Goal: Transaction & Acquisition: Purchase product/service

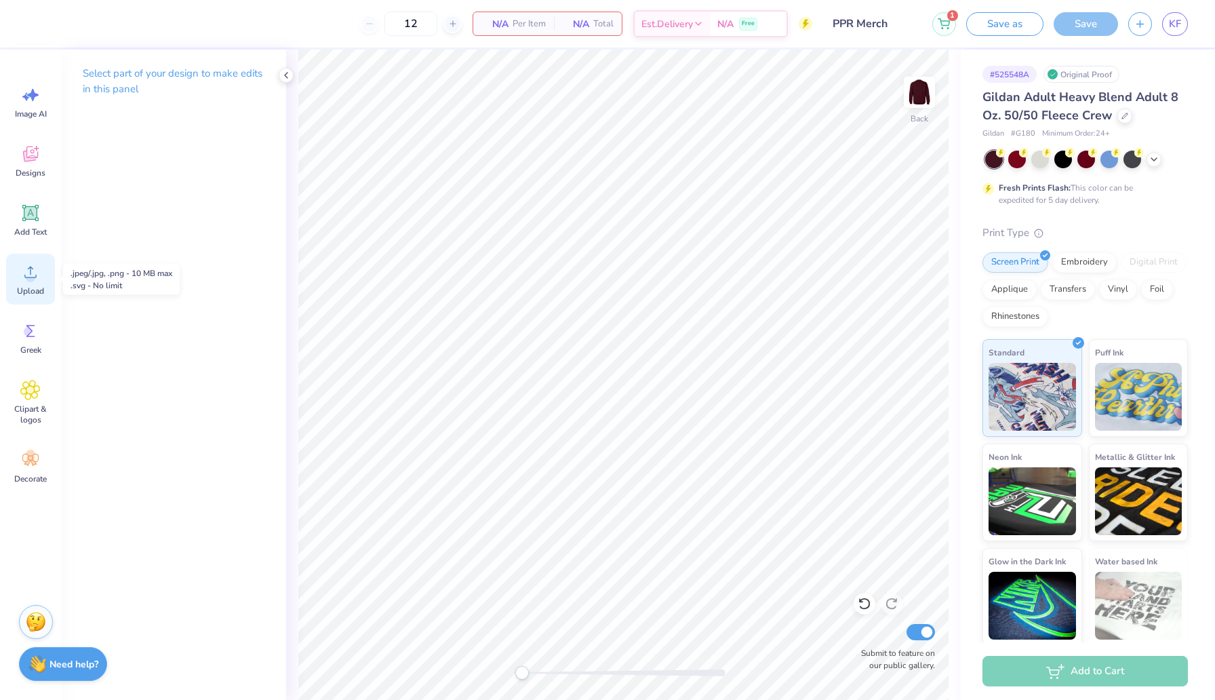
click at [31, 279] on circle at bounding box center [30, 277] width 9 height 9
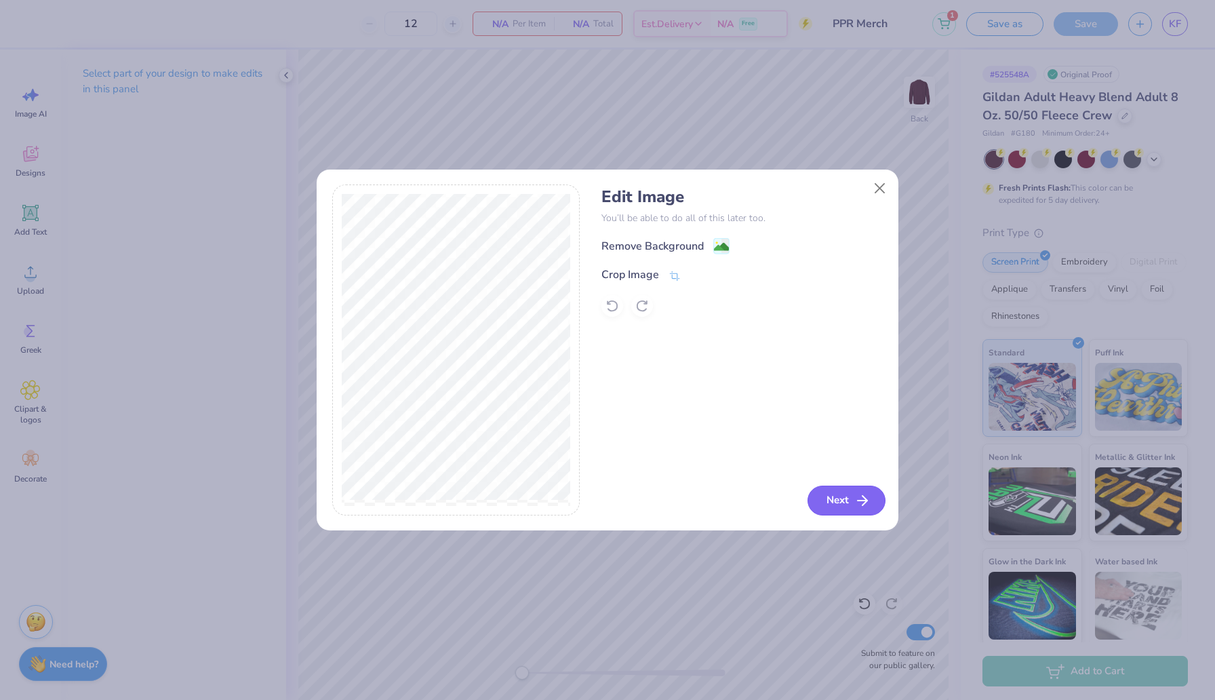
click at [842, 501] on button "Next" at bounding box center [847, 501] width 78 height 30
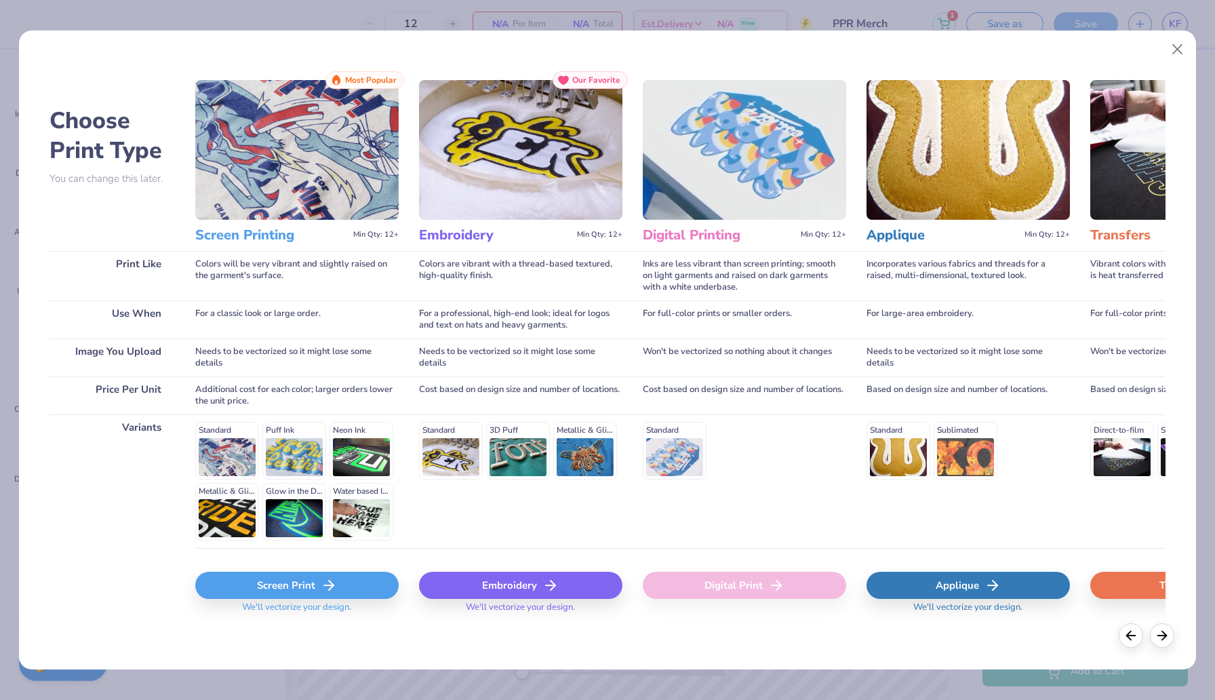
click at [321, 583] on icon at bounding box center [329, 585] width 16 height 16
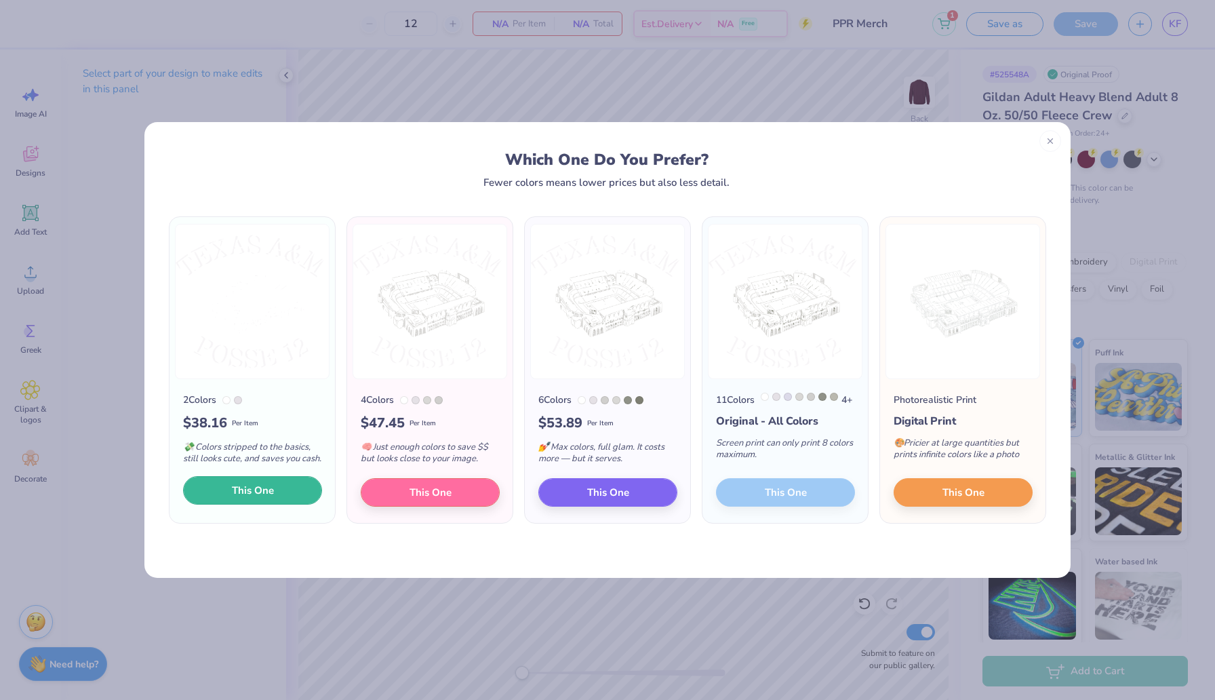
click at [257, 498] on span "This One" at bounding box center [253, 491] width 42 height 16
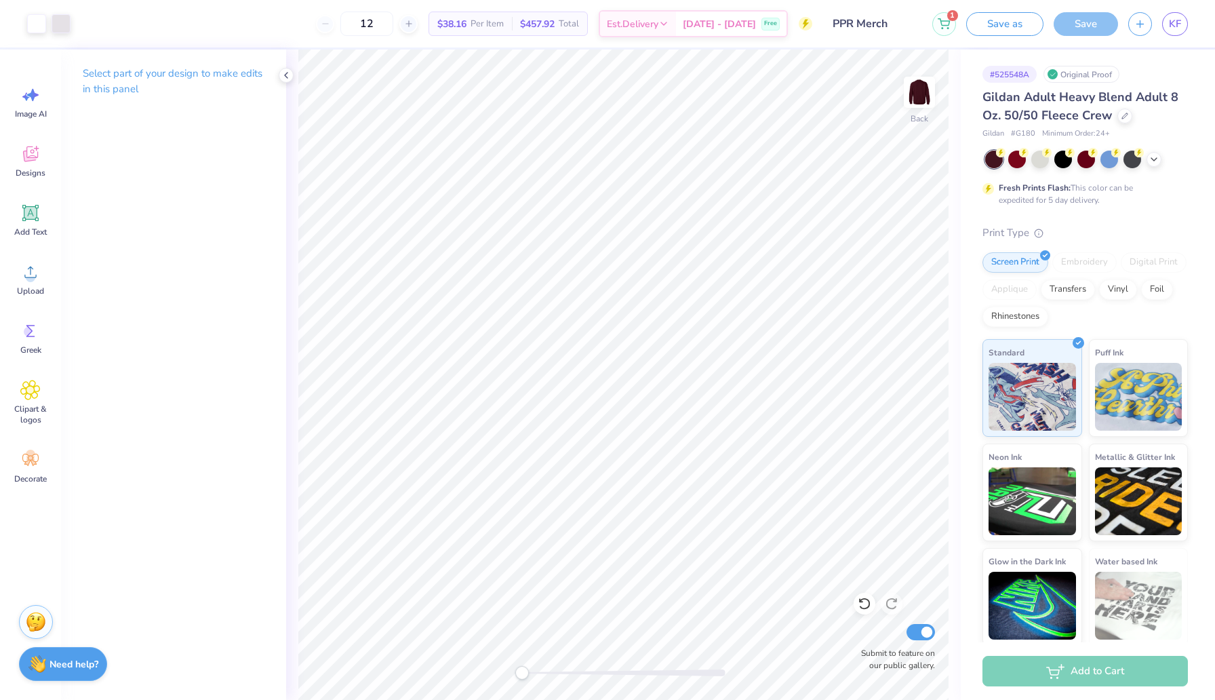
click at [1076, 29] on div "Save" at bounding box center [1086, 24] width 64 height 24
click at [1013, 30] on button "Save as" at bounding box center [1004, 22] width 77 height 24
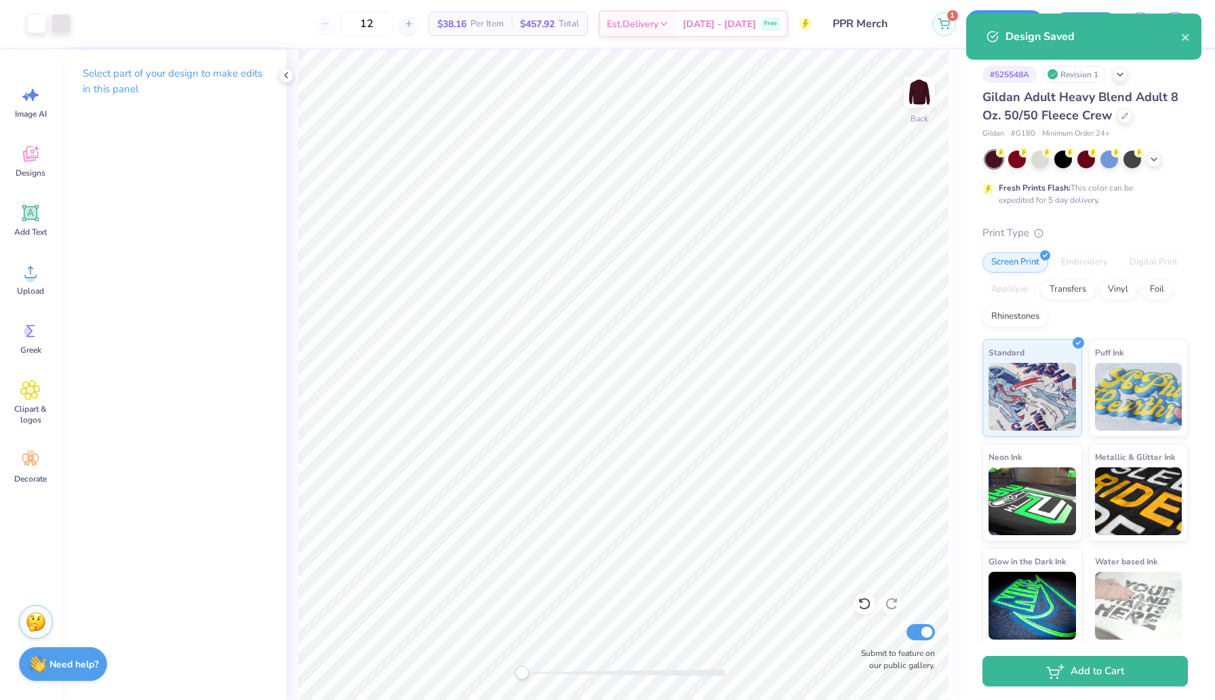
select select "Member apparel for registered Student Organization / Department / School"
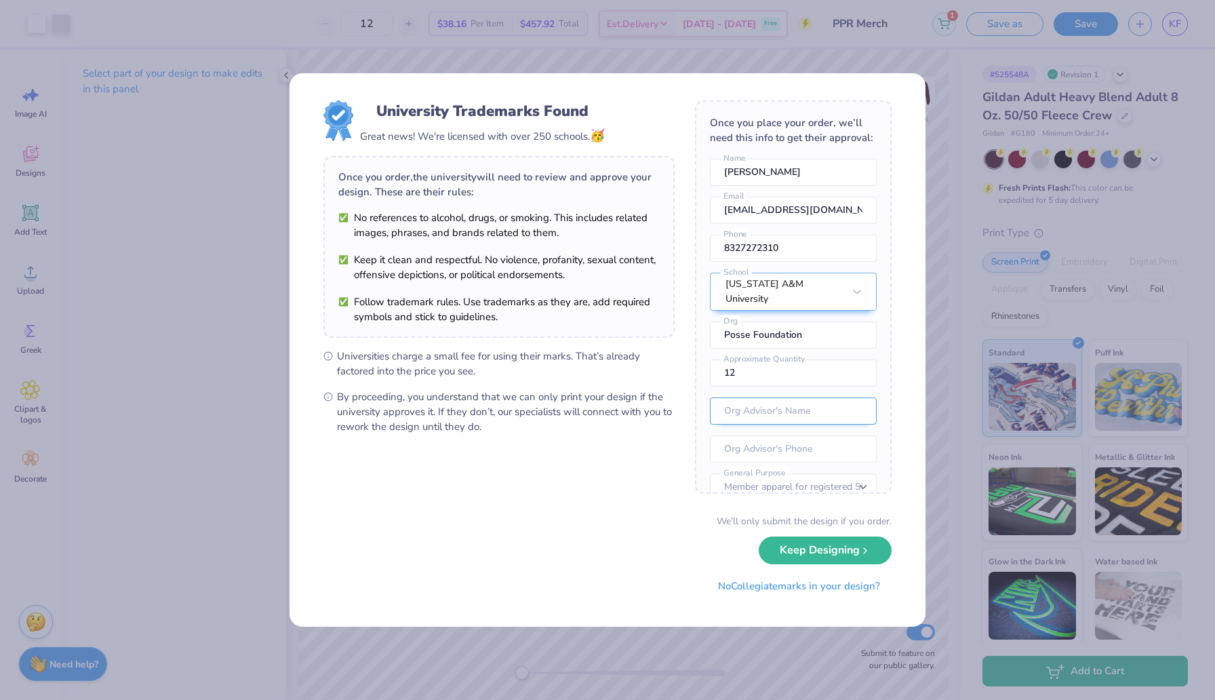
scroll to position [50, 0]
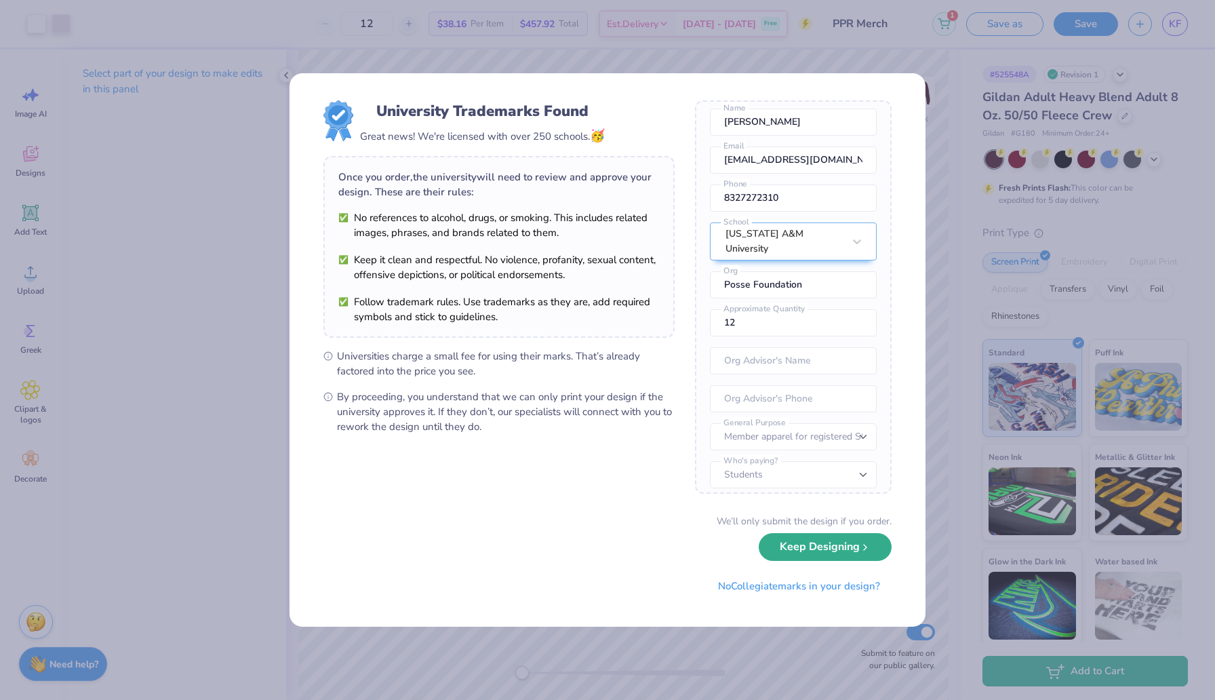
click at [802, 541] on button "Keep Designing" at bounding box center [825, 547] width 133 height 28
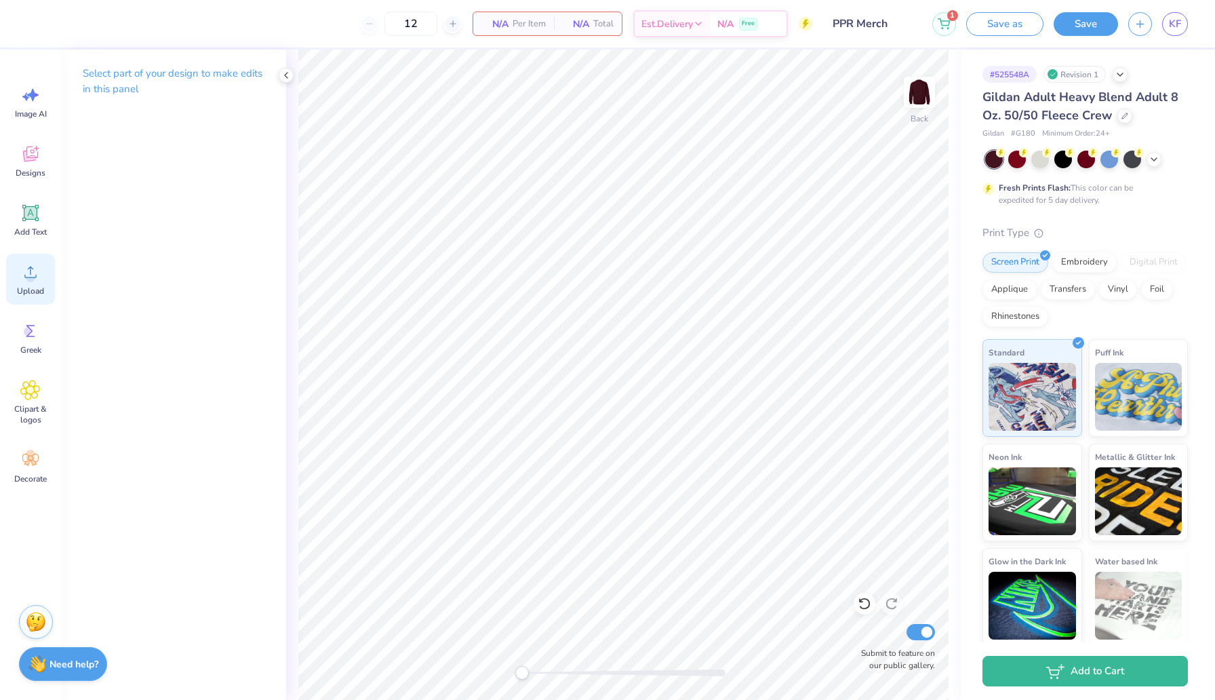
click at [35, 269] on icon at bounding box center [30, 272] width 20 height 20
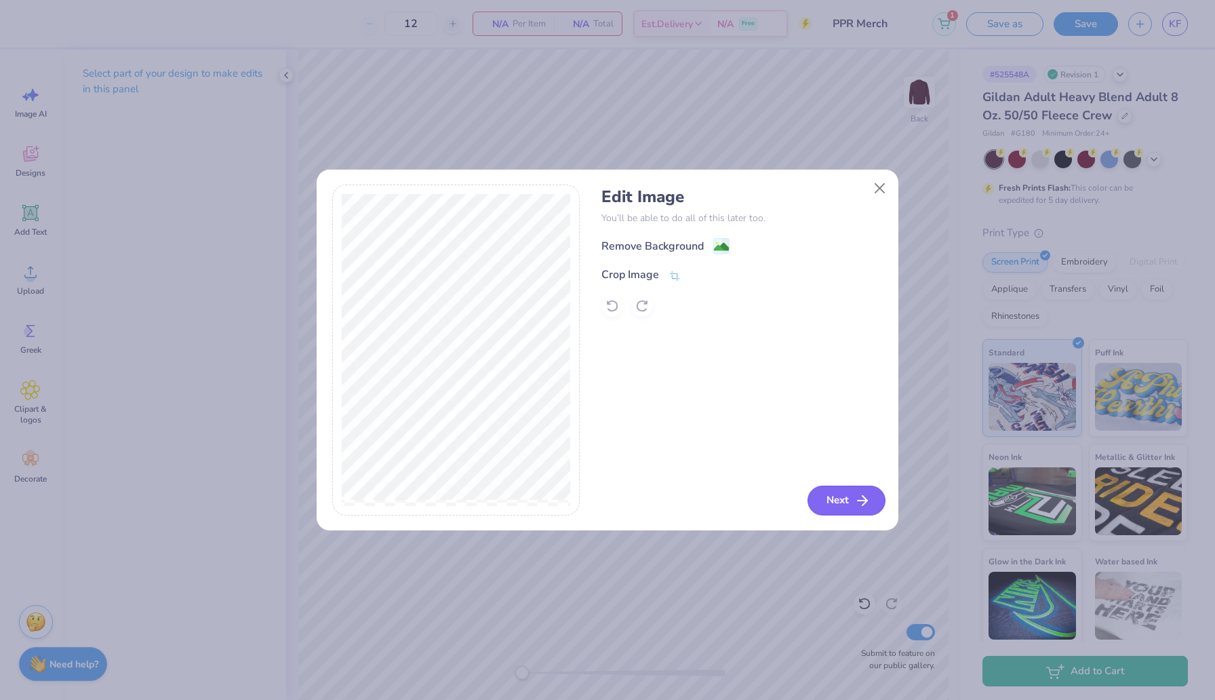
click at [863, 507] on icon "button" at bounding box center [863, 500] width 16 height 16
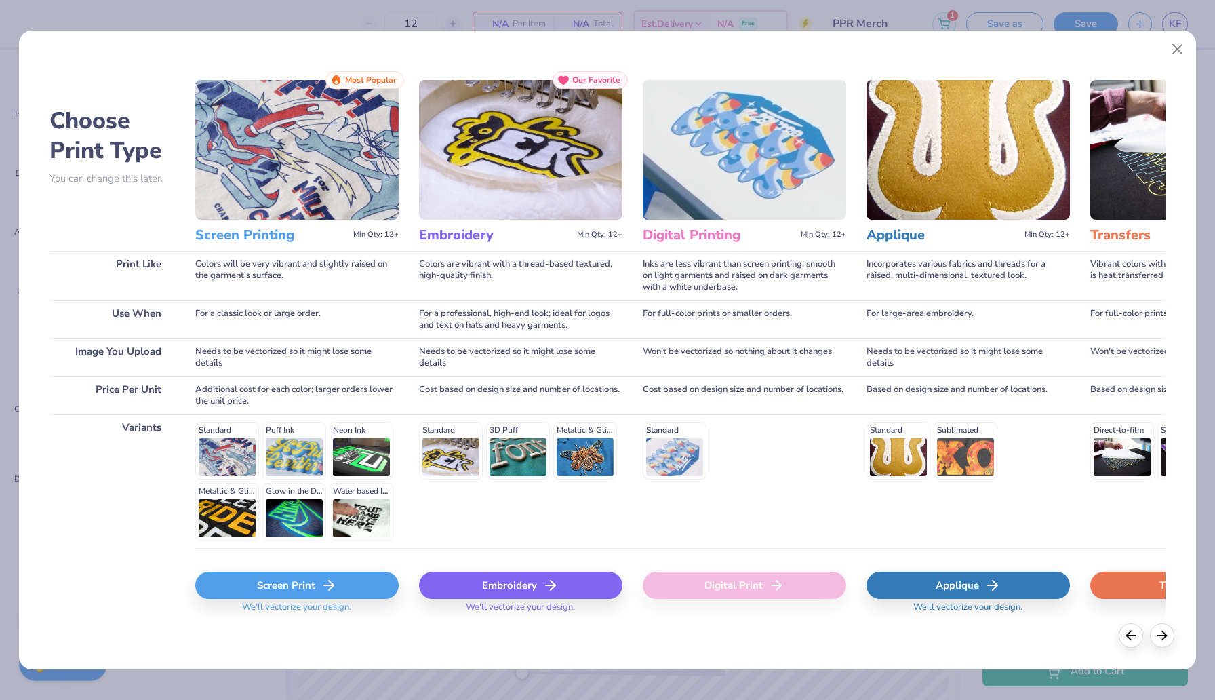
click at [270, 583] on div "Screen Print" at bounding box center [296, 585] width 203 height 27
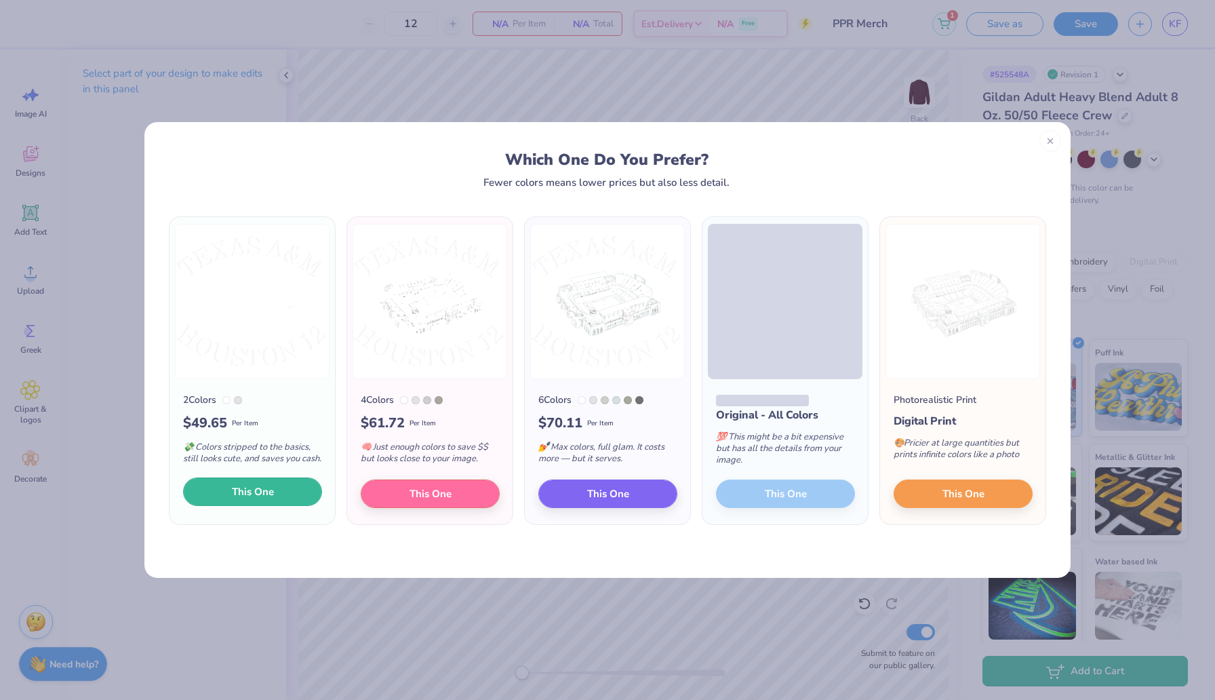
click at [271, 498] on span "This One" at bounding box center [253, 492] width 42 height 16
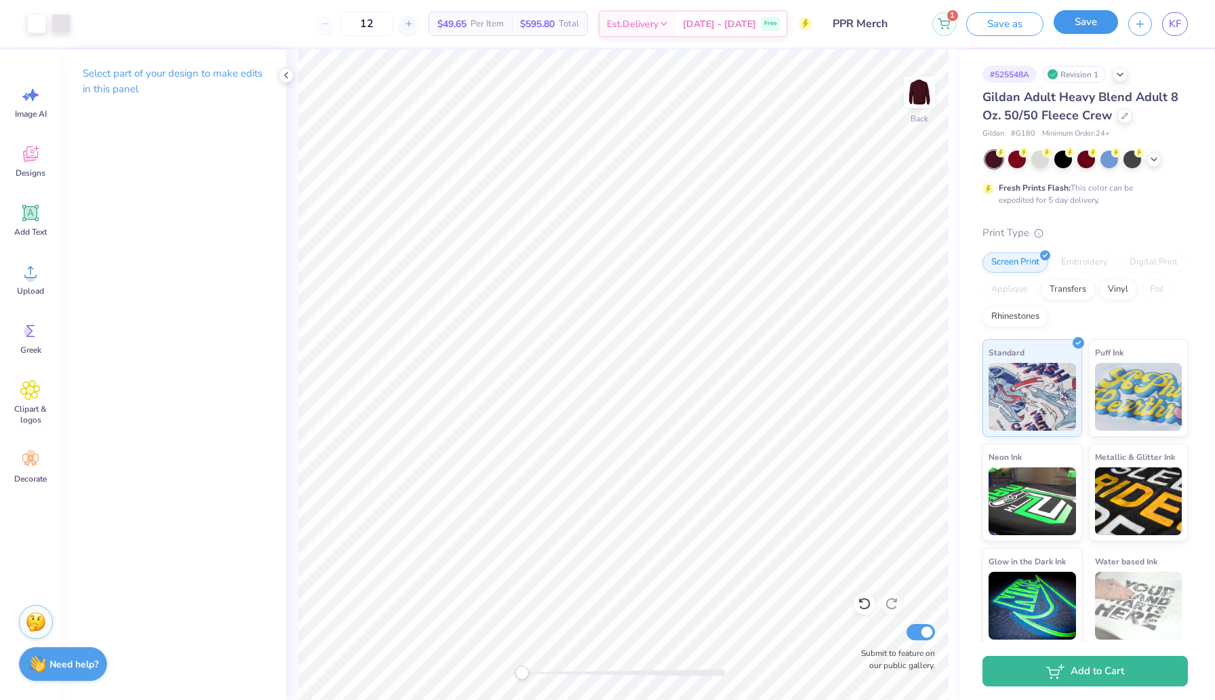
click at [1087, 23] on button "Save" at bounding box center [1086, 22] width 64 height 24
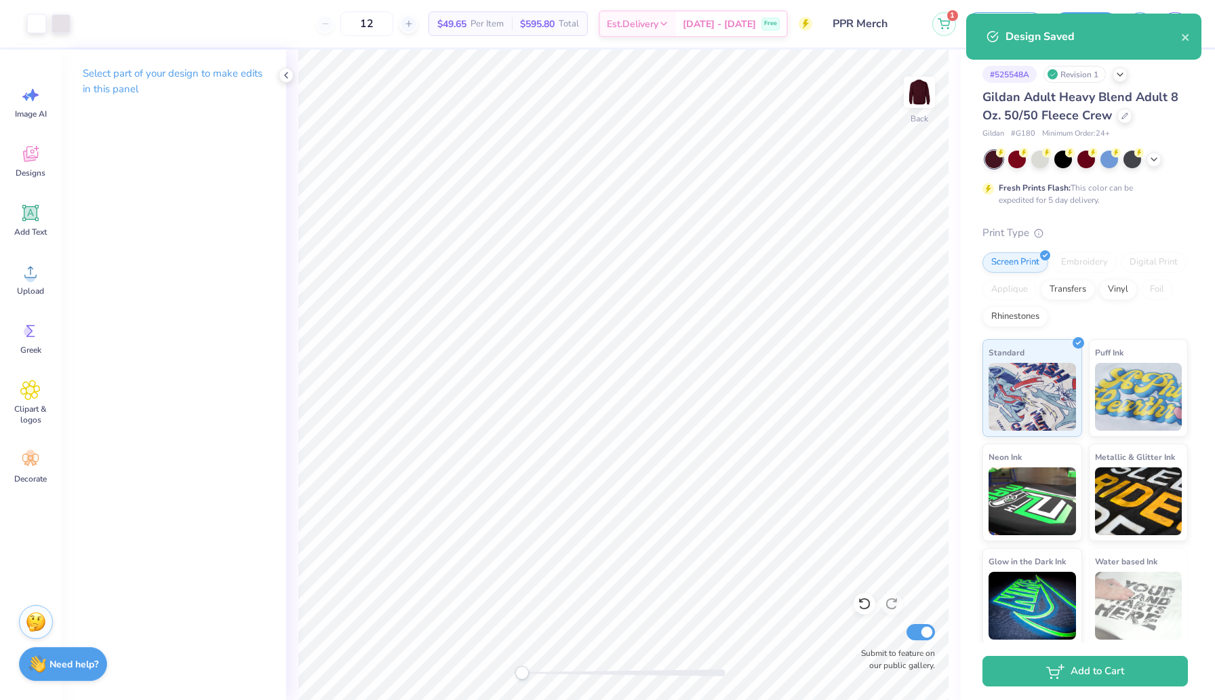
select select "Member apparel for registered Student Organization / Department / School"
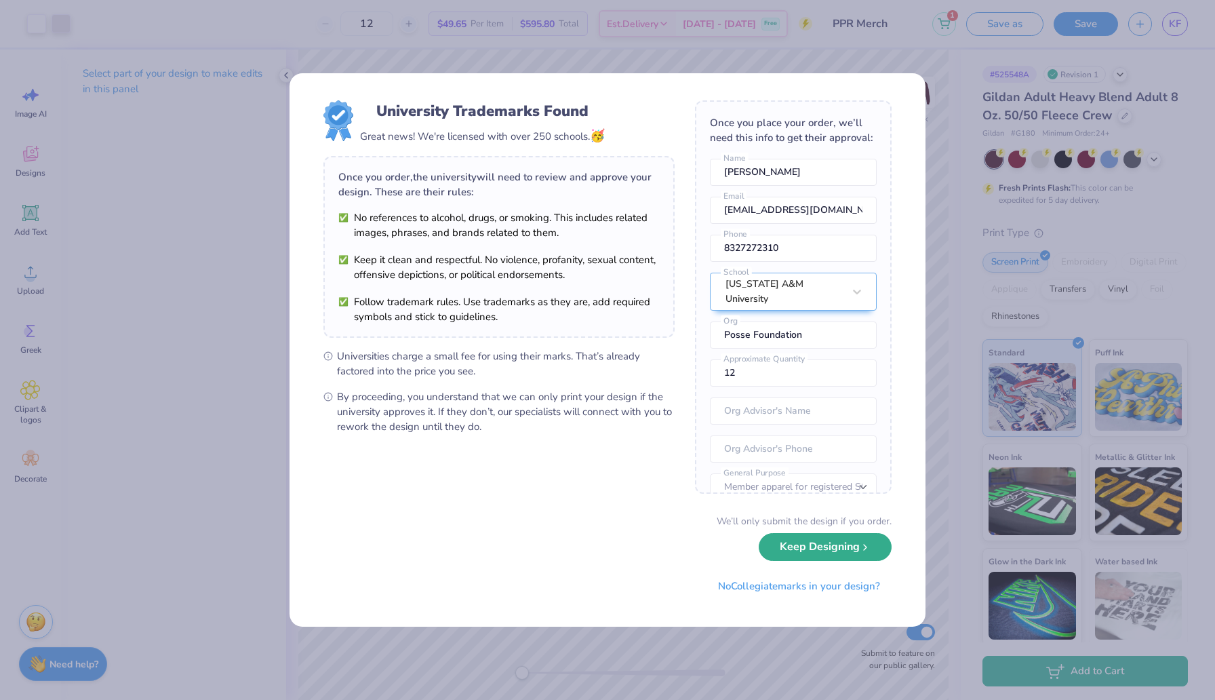
click at [808, 551] on button "Keep Designing" at bounding box center [825, 547] width 133 height 28
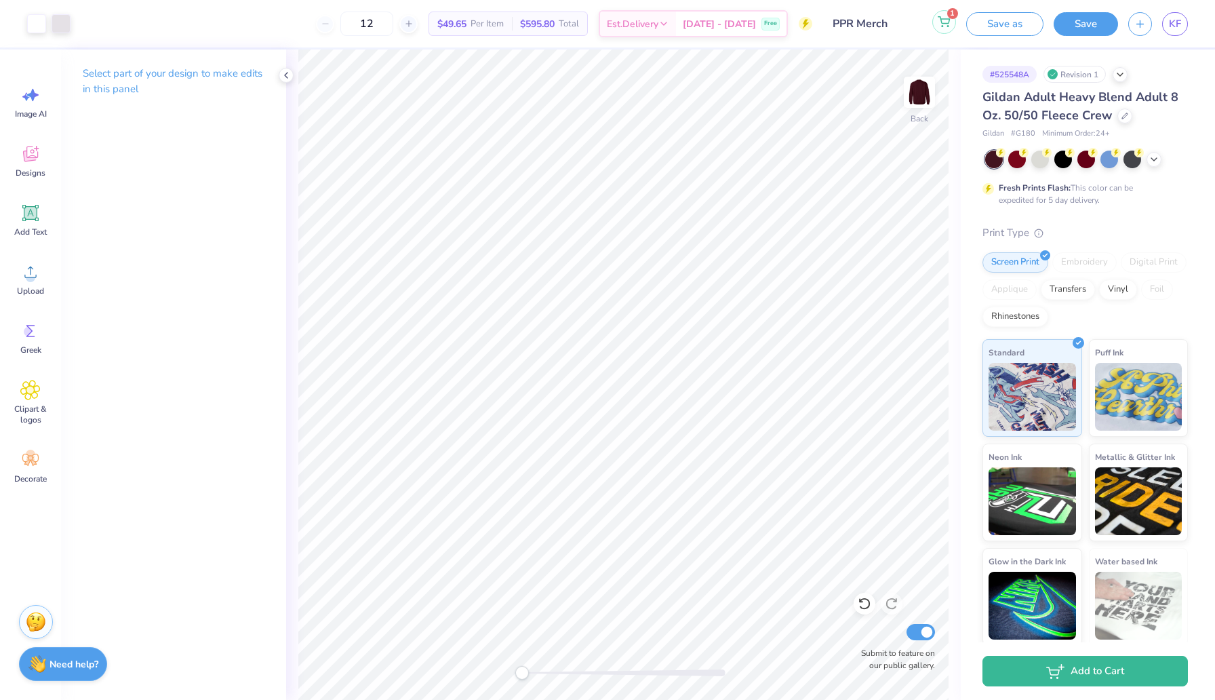
click at [948, 28] on button "1" at bounding box center [945, 22] width 24 height 24
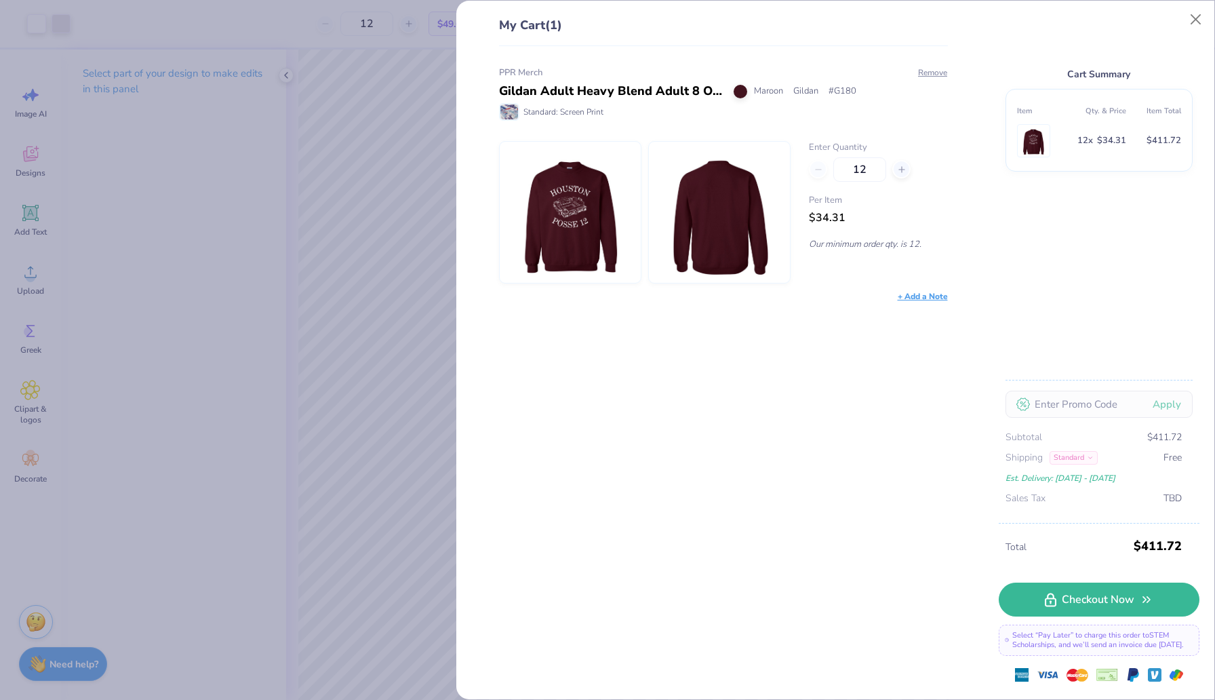
click at [935, 64] on div "PPR Merch Gildan Adult Heavy Blend Adult 8 Oz. 50/50 Fleece Crew Maroon Gildan …" at bounding box center [718, 373] width 493 height 654
click at [935, 73] on button "Remove" at bounding box center [933, 72] width 31 height 12
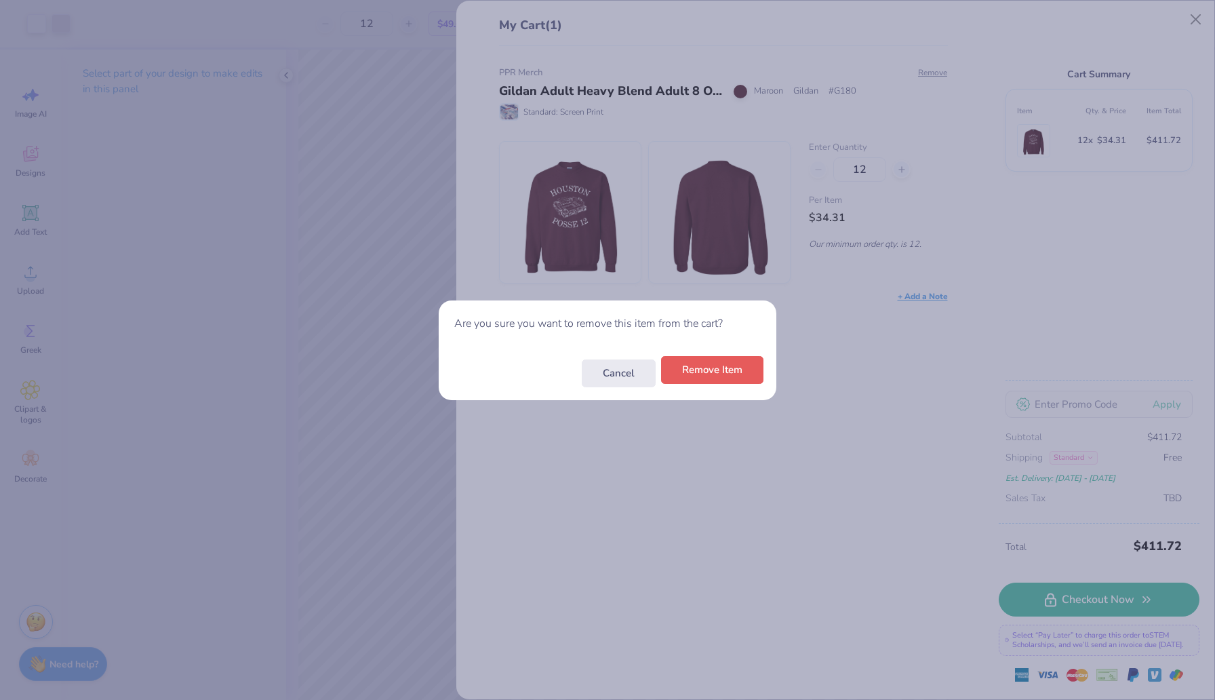
click at [724, 368] on button "Remove Item" at bounding box center [712, 370] width 102 height 28
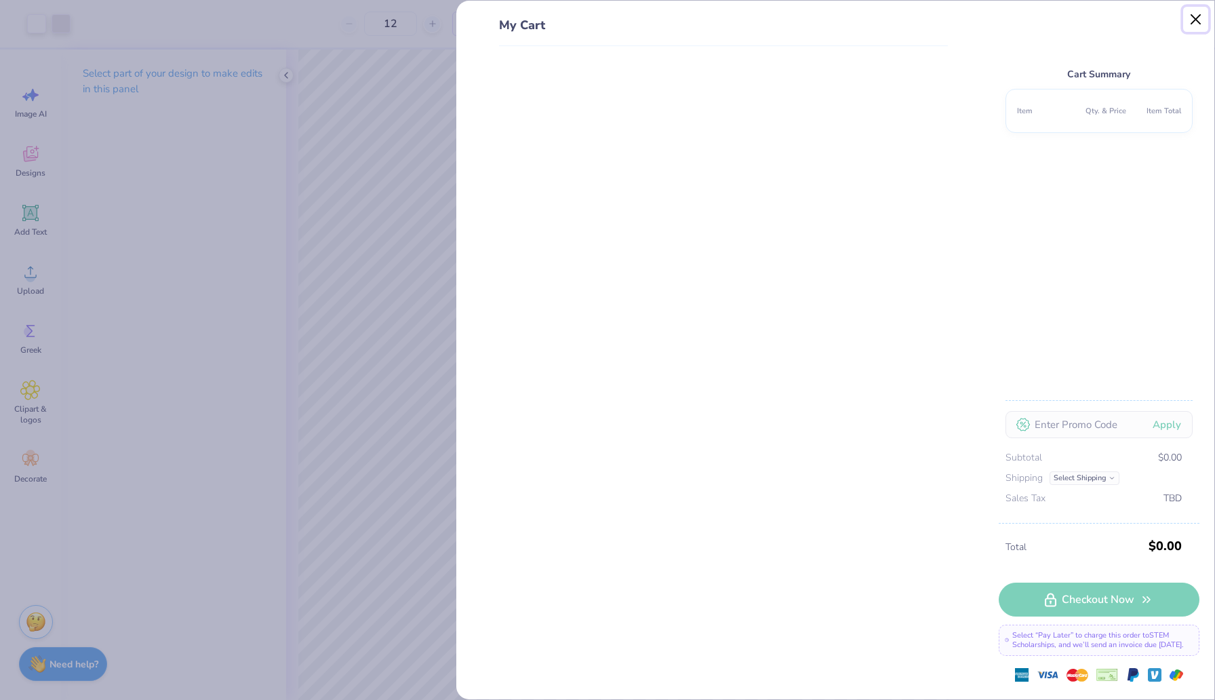
click at [1196, 16] on button "Close" at bounding box center [1196, 20] width 26 height 26
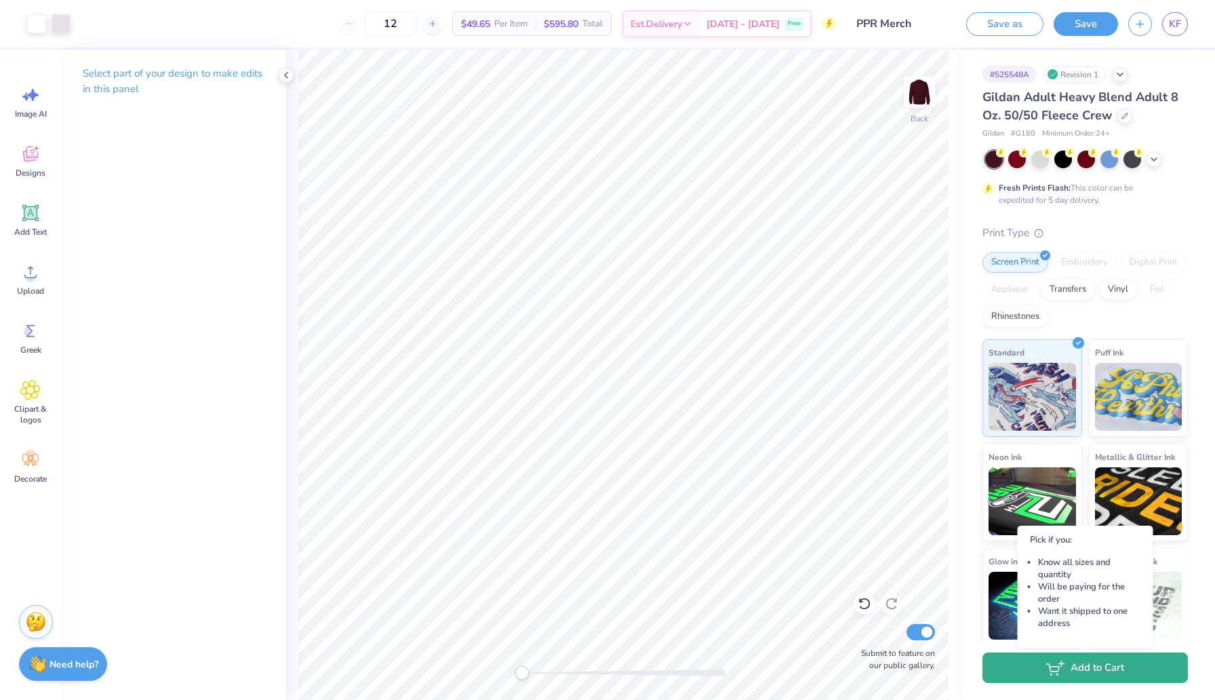
click at [1046, 664] on icon "button" at bounding box center [1055, 668] width 18 height 15
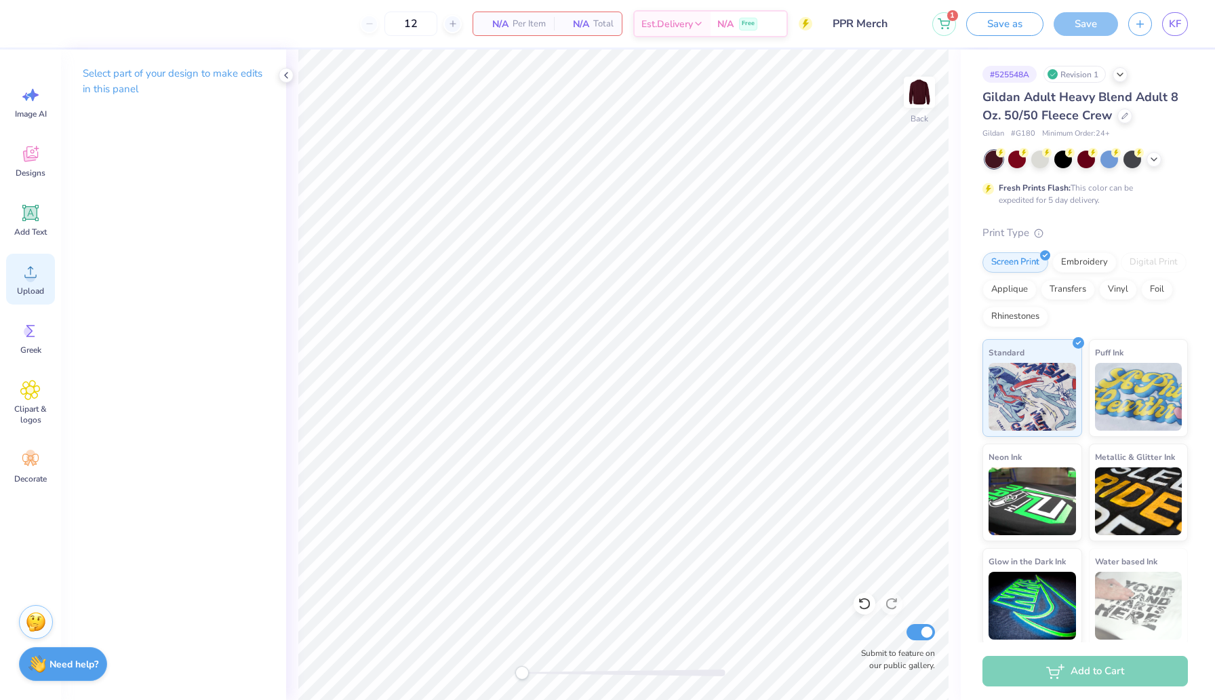
click at [27, 275] on circle at bounding box center [30, 277] width 9 height 9
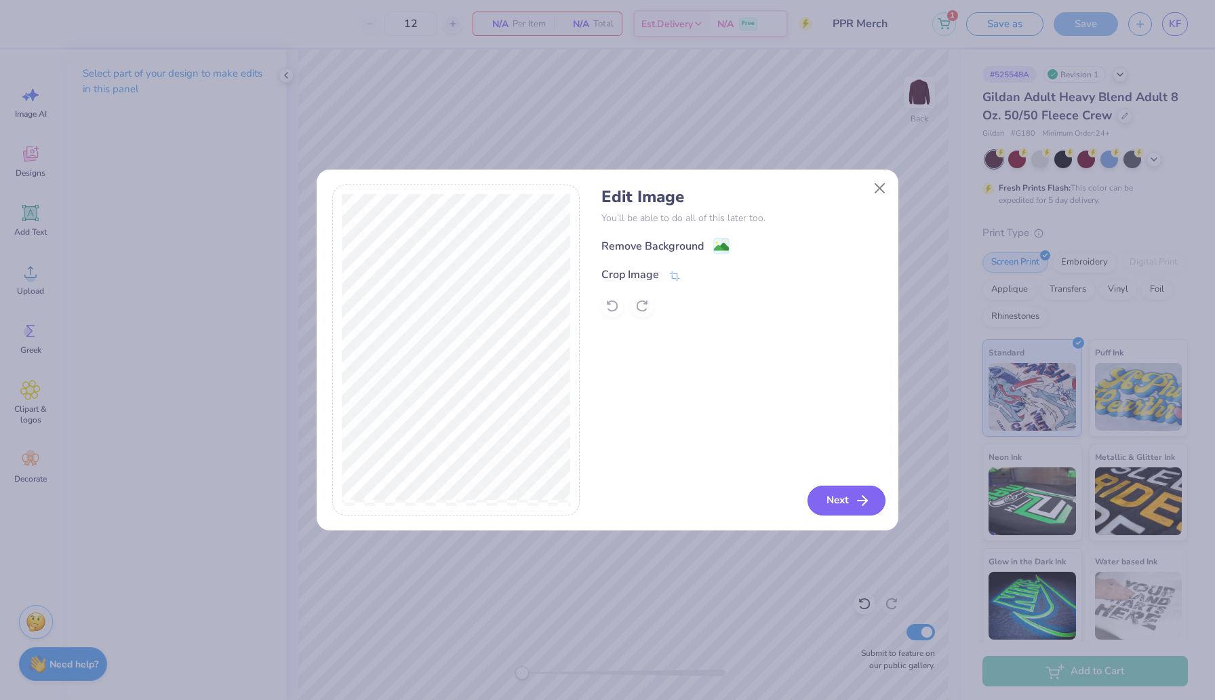
drag, startPoint x: 27, startPoint y: 275, endPoint x: 853, endPoint y: 490, distance: 853.6
click at [853, 490] on button "Next" at bounding box center [847, 501] width 78 height 30
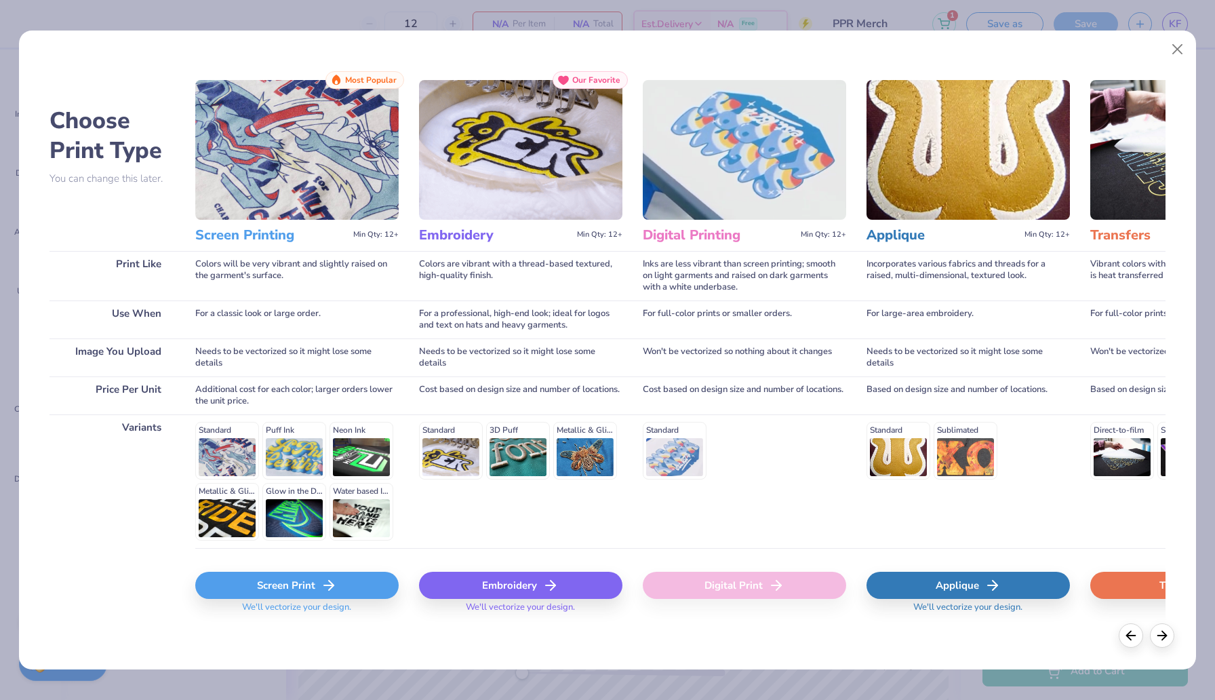
click at [291, 579] on div "Screen Print" at bounding box center [296, 585] width 203 height 27
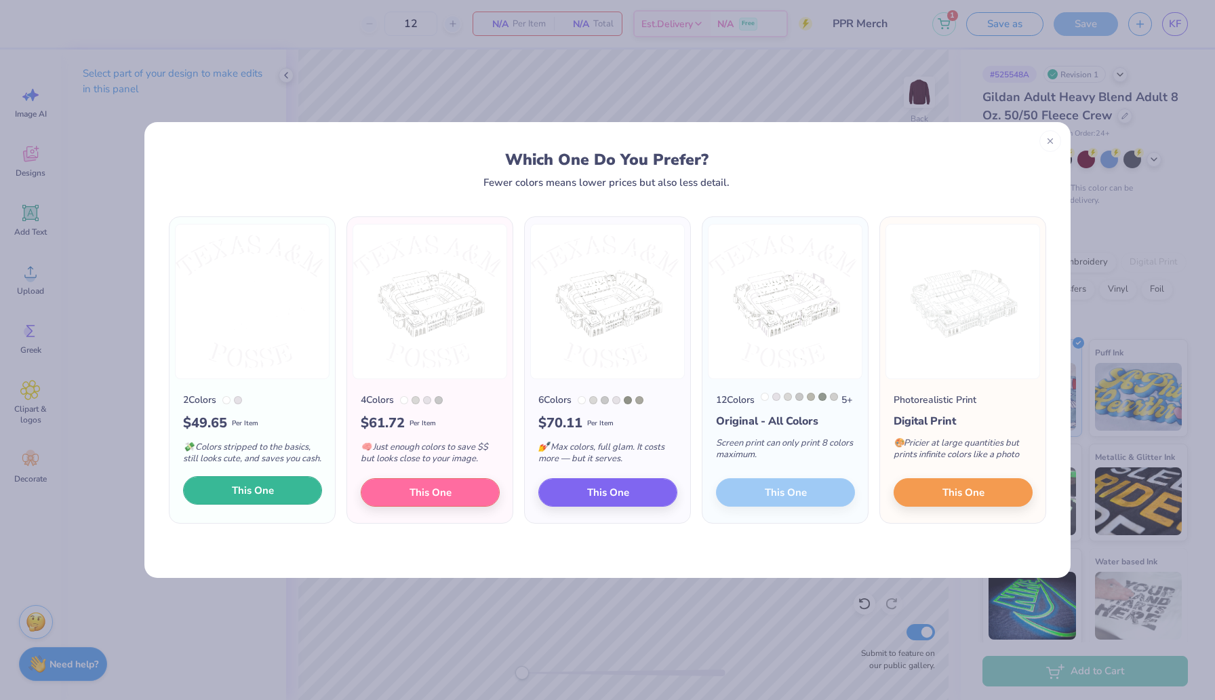
click at [253, 498] on span "This One" at bounding box center [253, 491] width 42 height 16
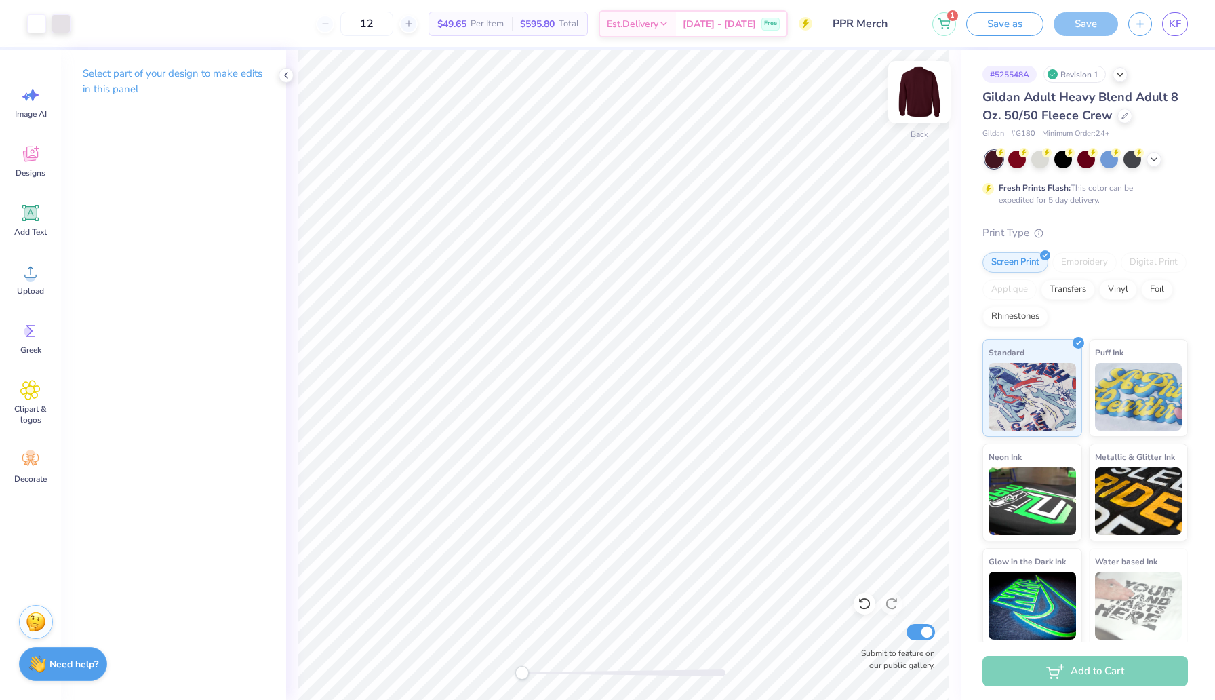
click at [916, 104] on img at bounding box center [920, 92] width 54 height 54
click at [35, 279] on icon at bounding box center [30, 272] width 20 height 20
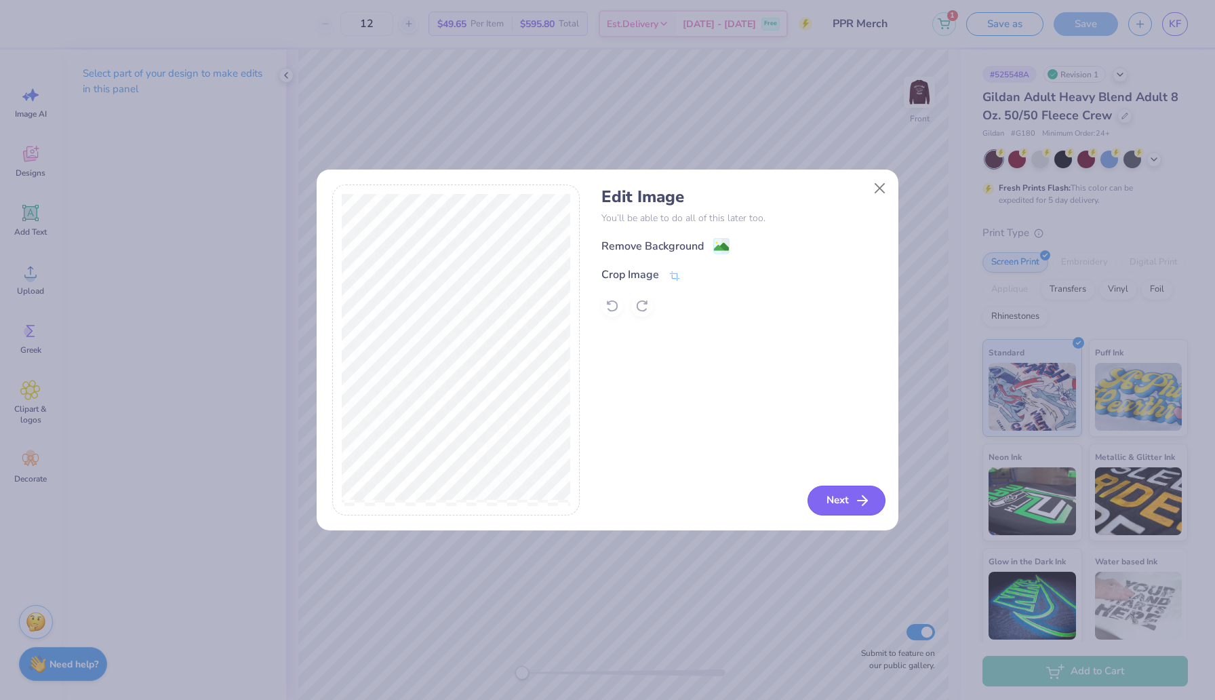
click at [865, 497] on icon "button" at bounding box center [863, 500] width 16 height 16
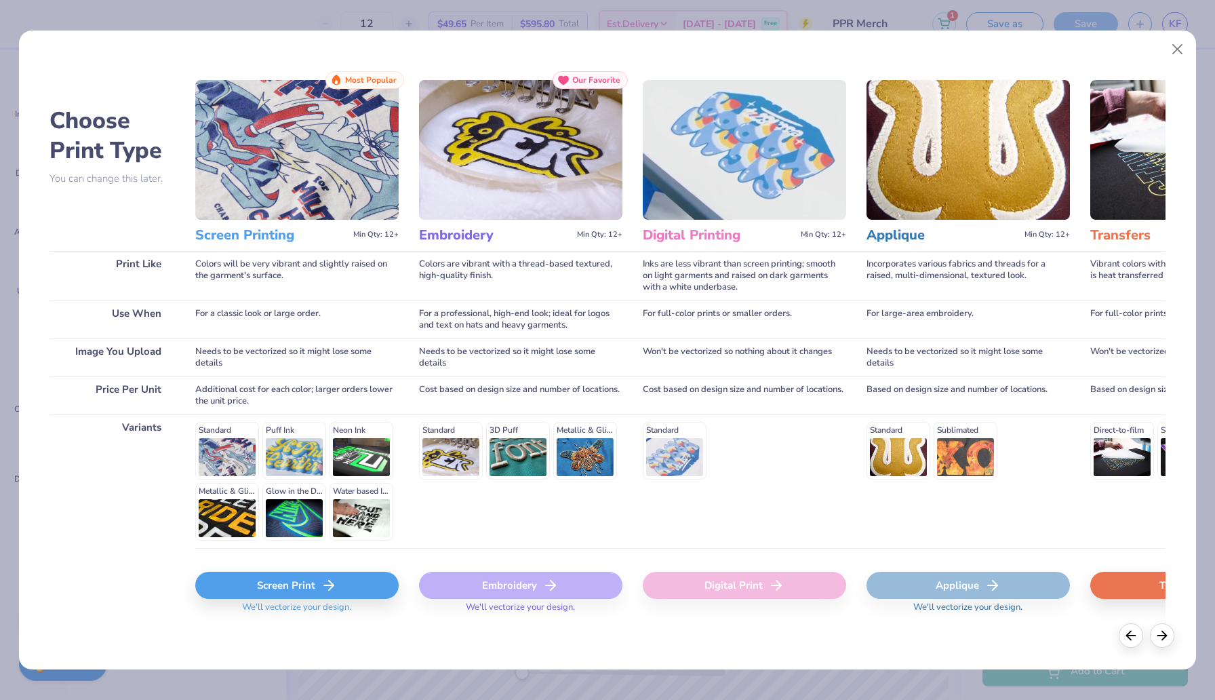
click at [292, 599] on div "Screen Print" at bounding box center [296, 585] width 203 height 27
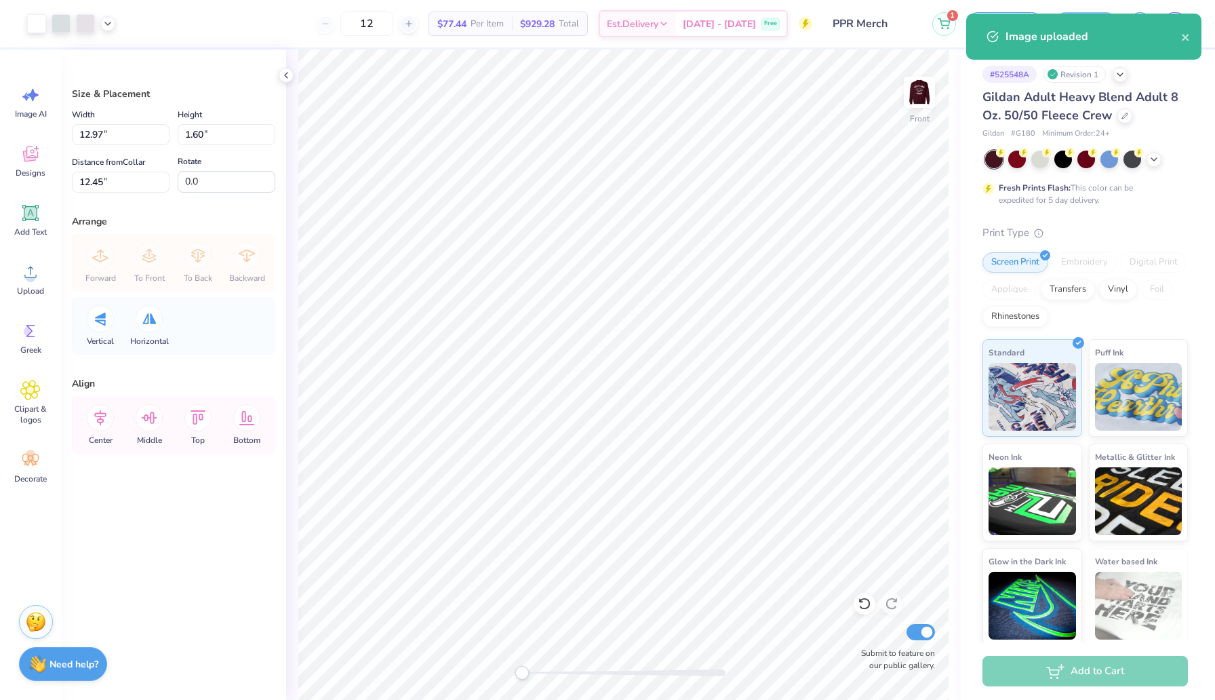
select select "Member apparel for registered Student Organization / Department / School"
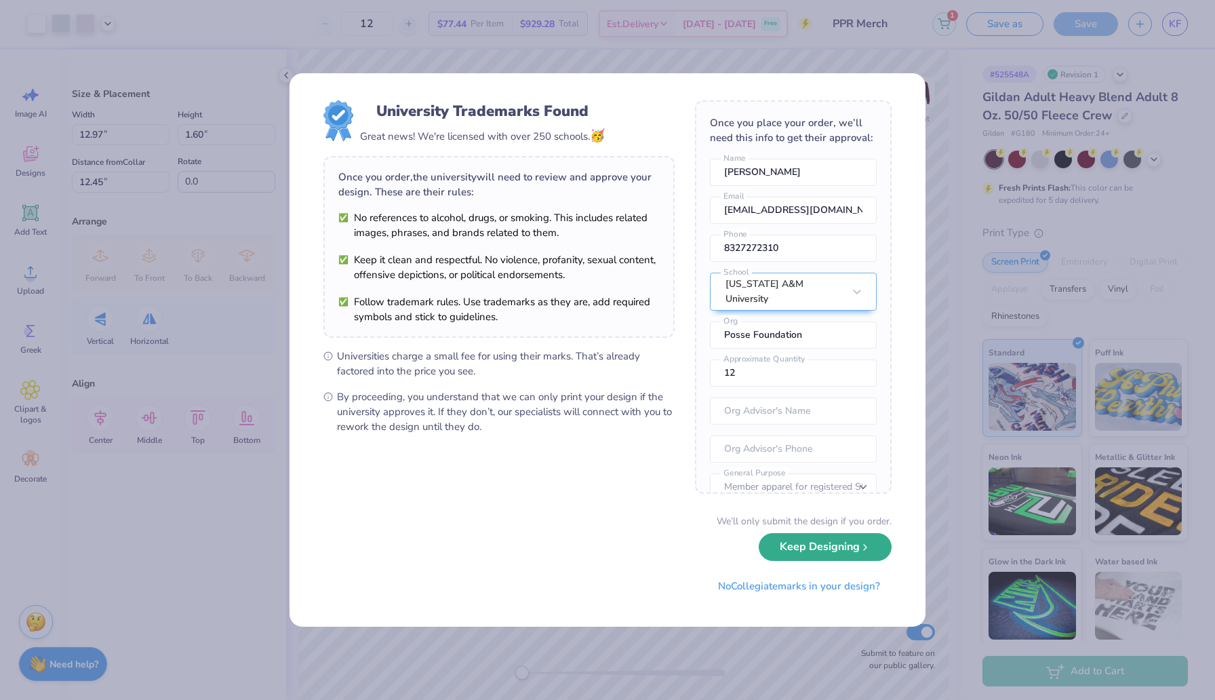
click at [825, 547] on button "Keep Designing" at bounding box center [825, 547] width 133 height 28
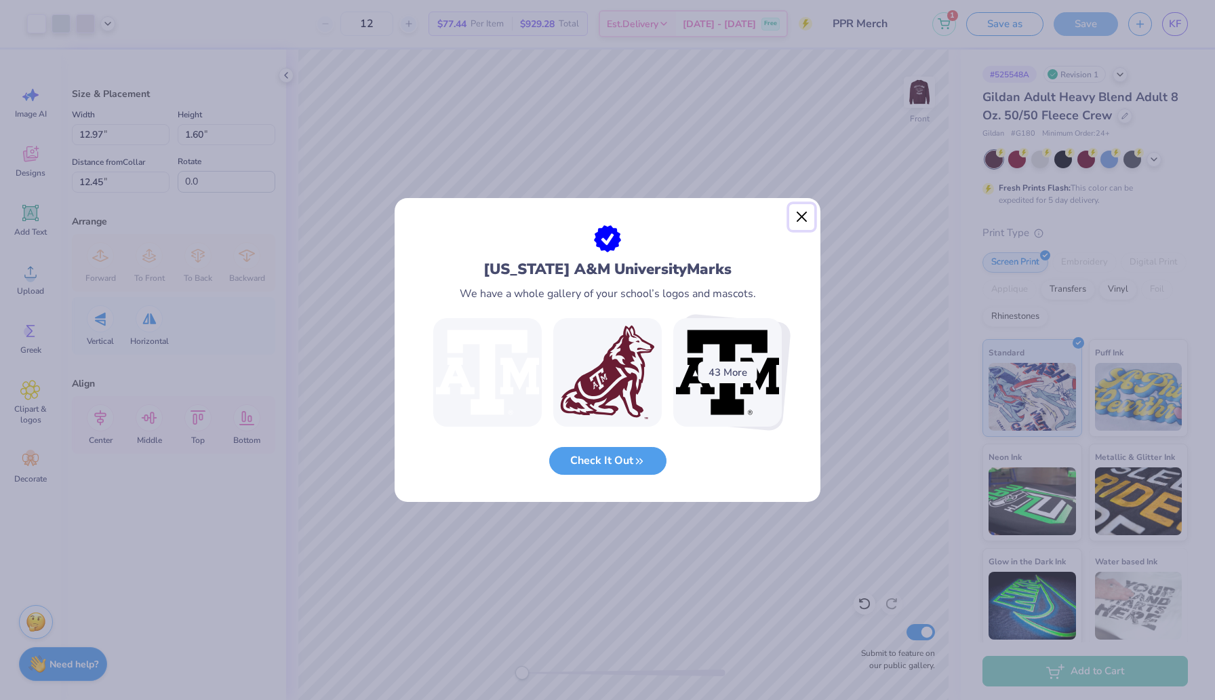
click at [803, 218] on button "Close" at bounding box center [802, 217] width 26 height 26
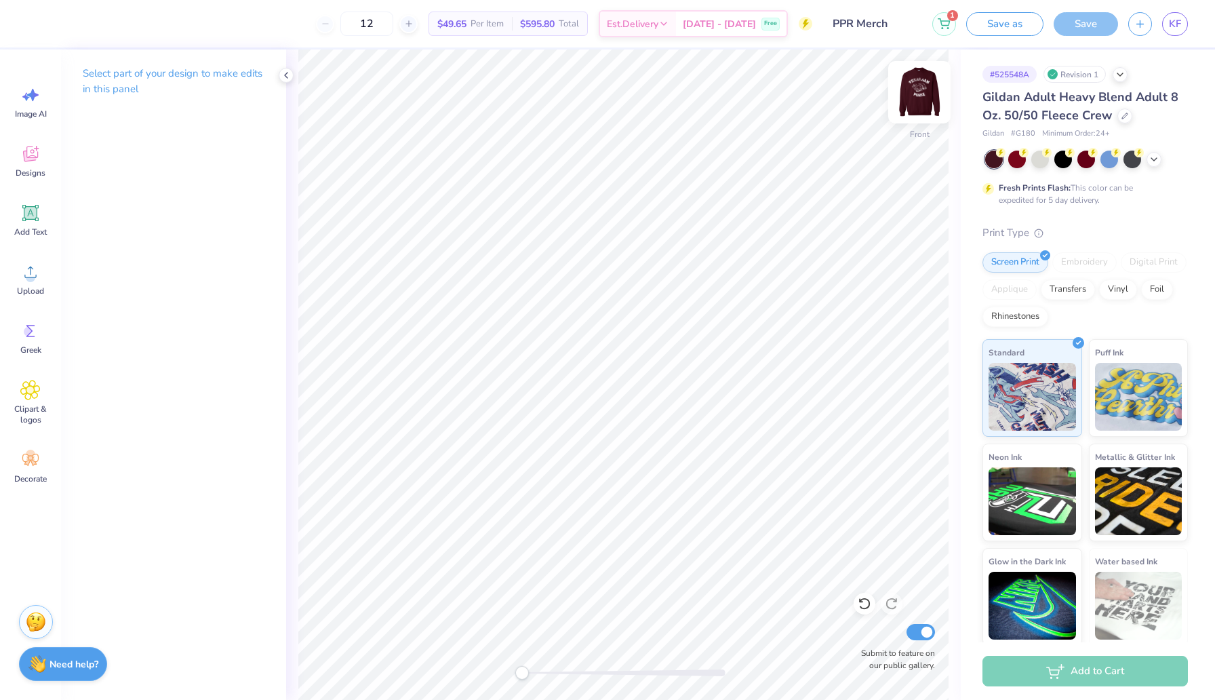
click at [917, 110] on img at bounding box center [920, 92] width 54 height 54
click at [925, 94] on img at bounding box center [920, 92] width 54 height 54
click at [30, 273] on circle at bounding box center [30, 277] width 9 height 9
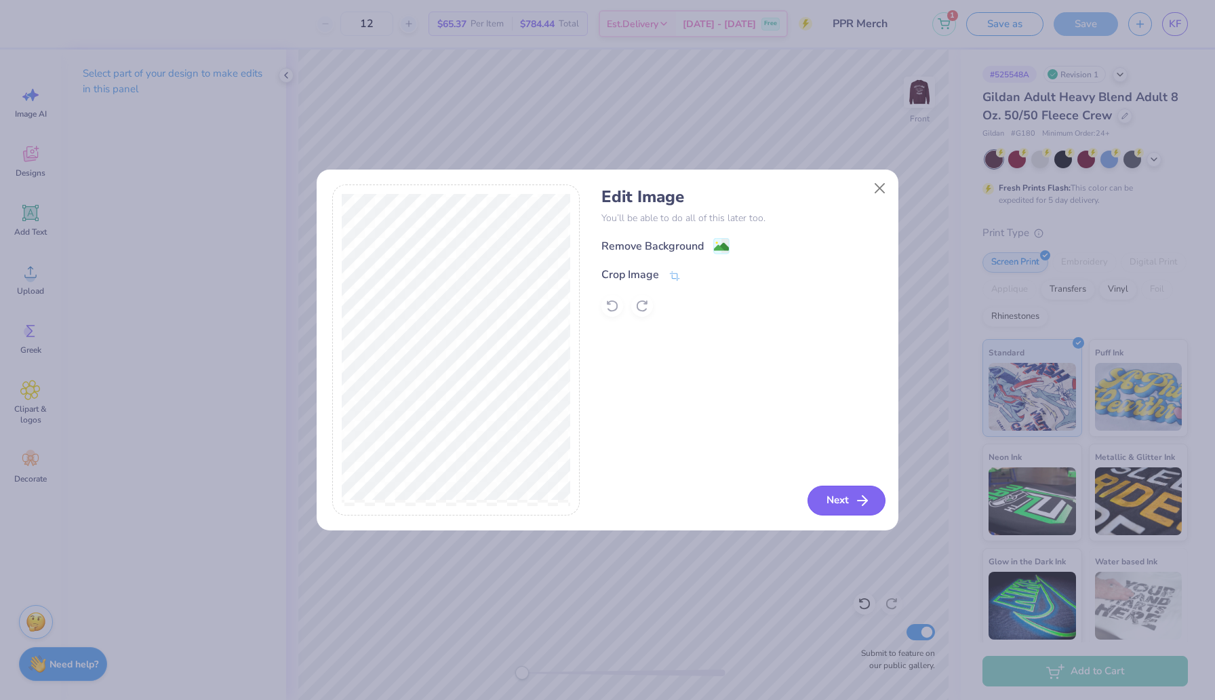
click at [863, 504] on polyline "button" at bounding box center [865, 500] width 5 height 9
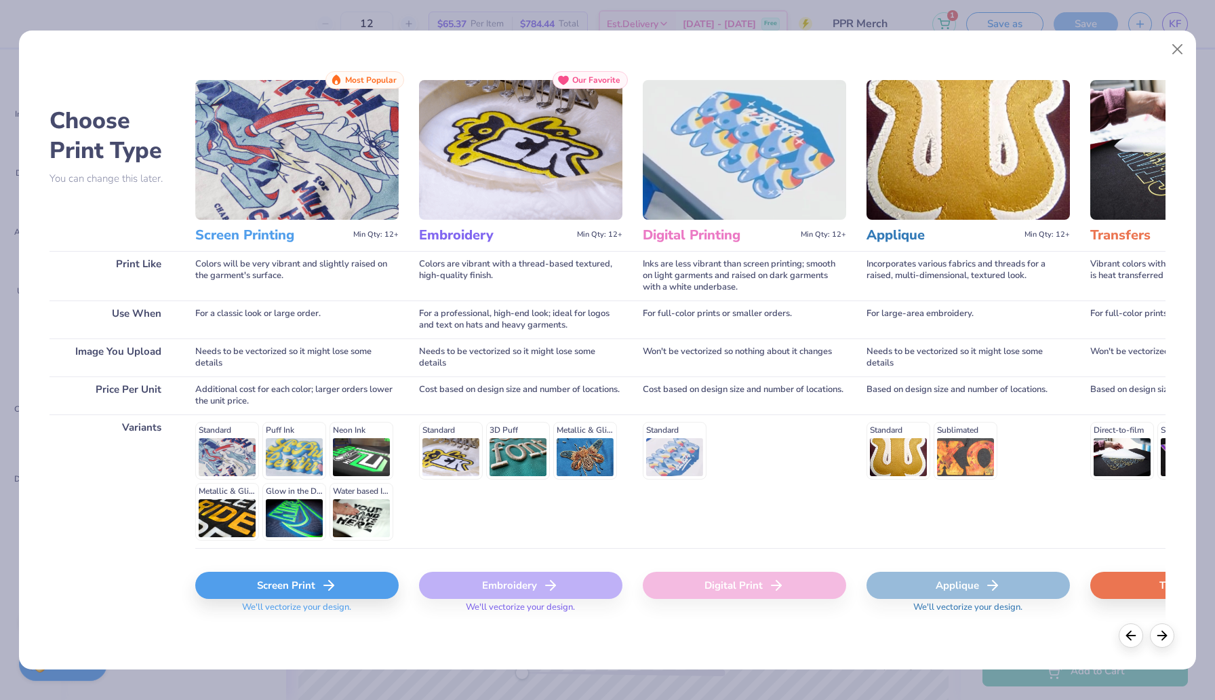
click at [282, 580] on div "Screen Print" at bounding box center [296, 585] width 203 height 27
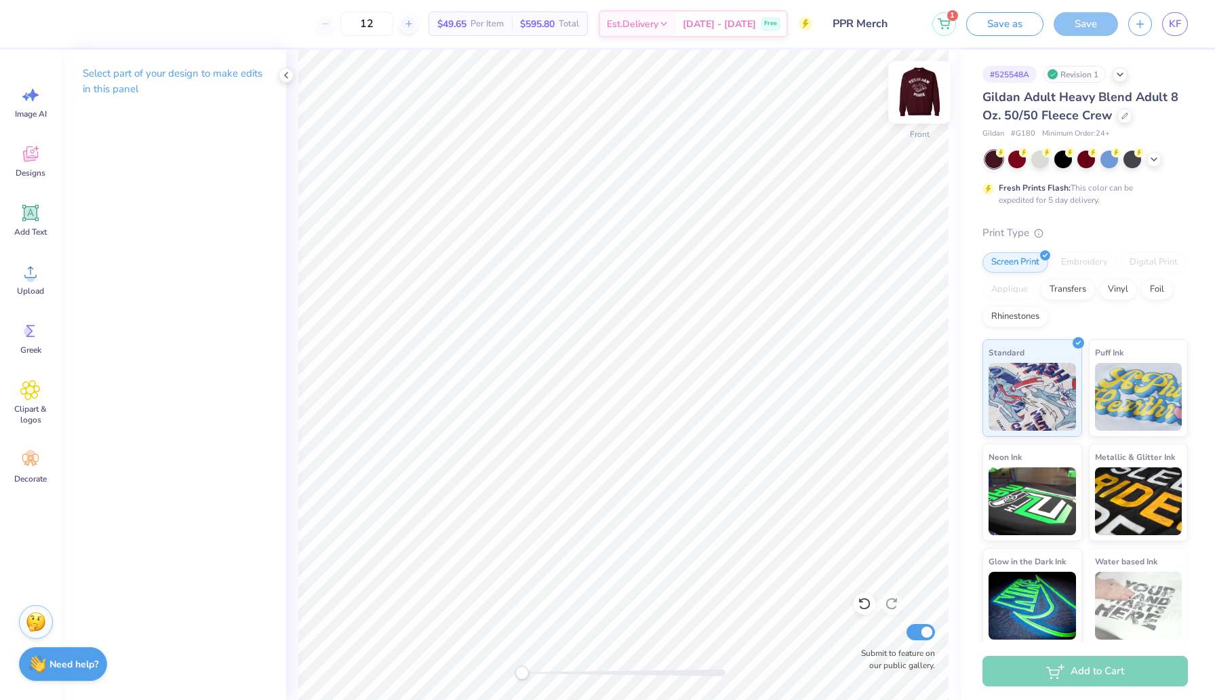
click at [919, 96] on img at bounding box center [920, 92] width 54 height 54
click at [953, 26] on button "1" at bounding box center [945, 22] width 24 height 24
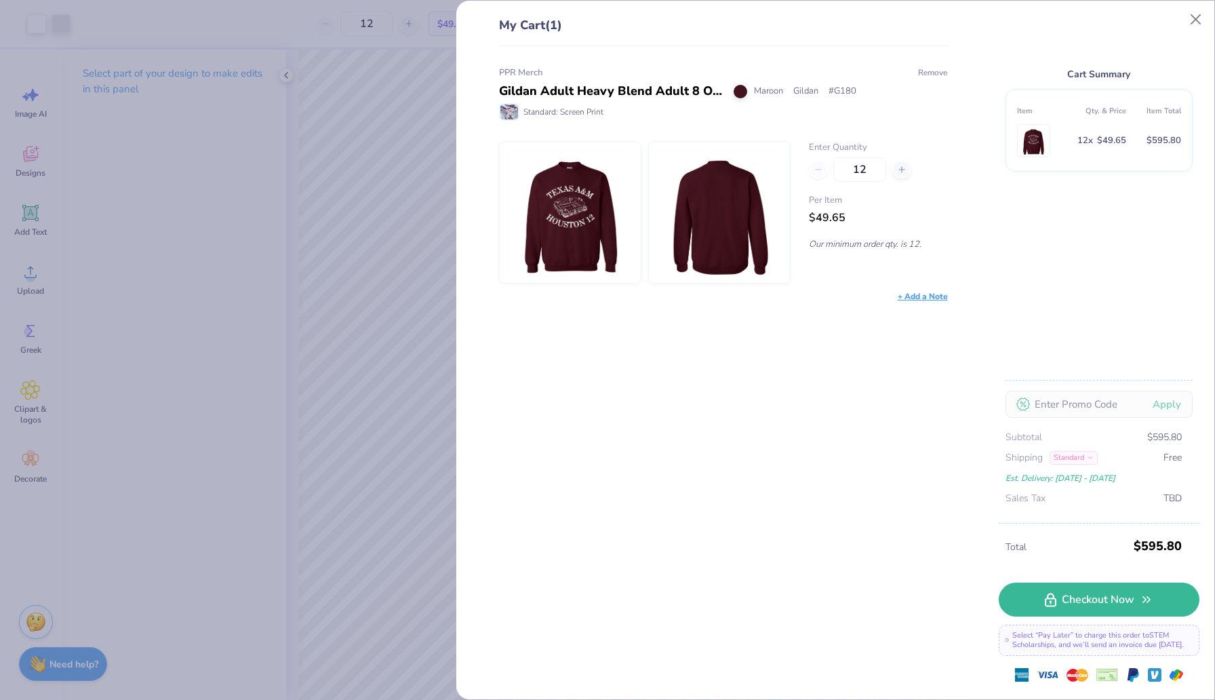
click at [927, 68] on button "Remove" at bounding box center [933, 72] width 31 height 12
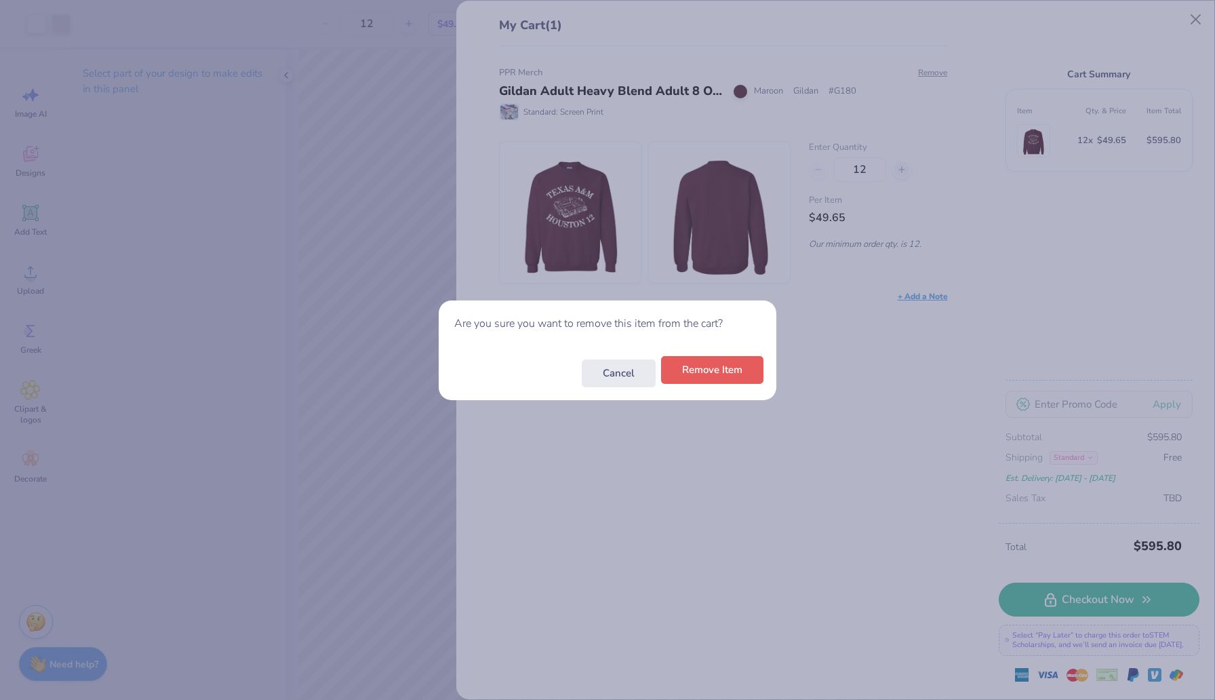
click at [714, 376] on button "Remove Item" at bounding box center [712, 370] width 102 height 28
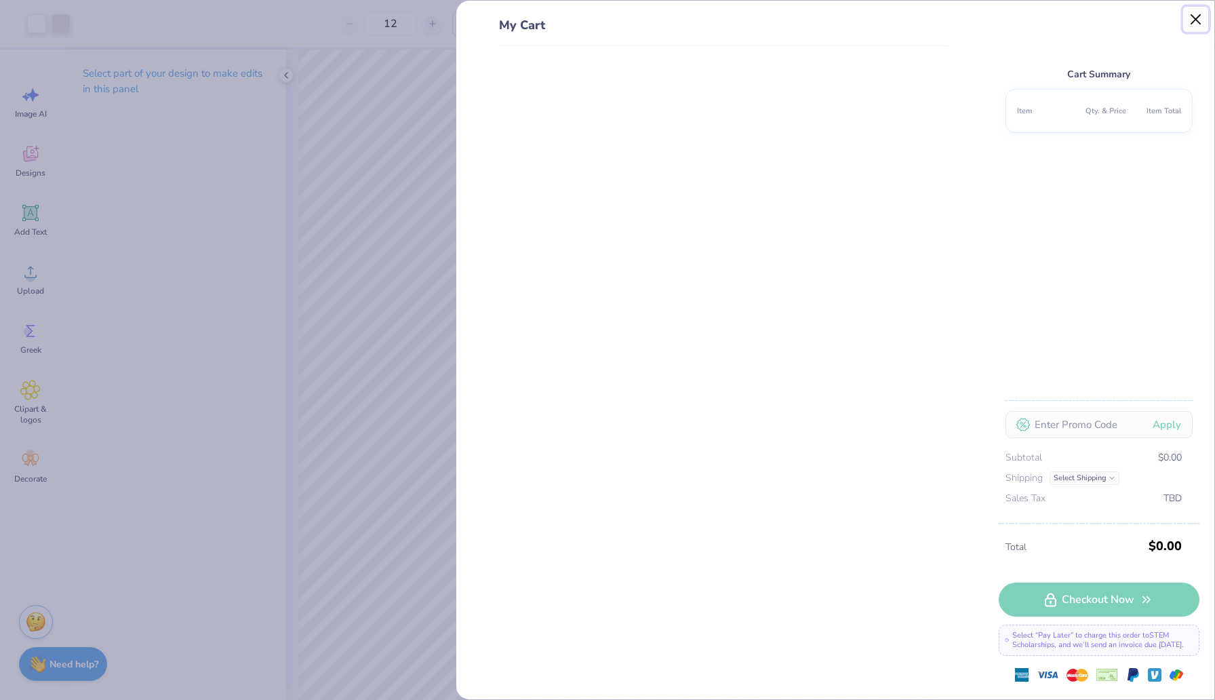
click at [1195, 17] on button "Close" at bounding box center [1196, 20] width 26 height 26
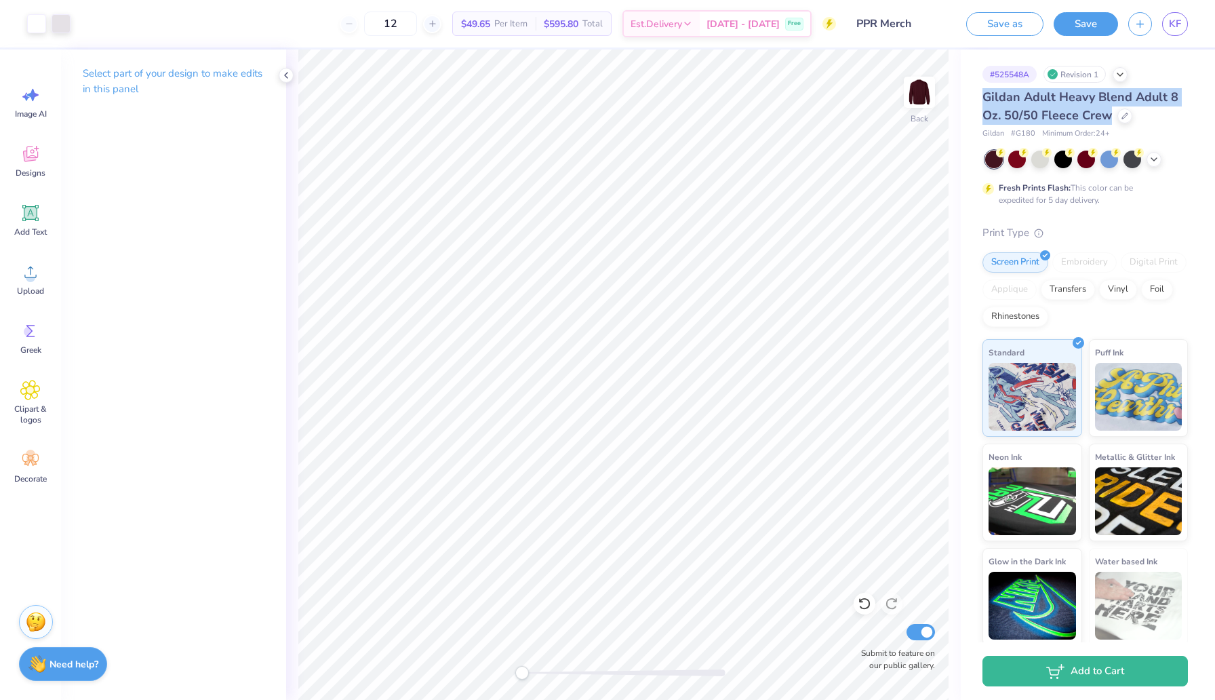
drag, startPoint x: 983, startPoint y: 97, endPoint x: 1109, endPoint y: 117, distance: 127.0
click at [1109, 117] on span "Gildan Adult Heavy Blend Adult 8 Oz. 50/50 Fleece Crew" at bounding box center [1081, 106] width 196 height 35
copy span "Gildan Adult Heavy Blend Adult 8 Oz. 50/50 Fleece Crew"
